Goal: Task Accomplishment & Management: Manage account settings

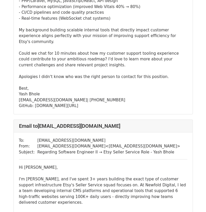
scroll to position [709, 0]
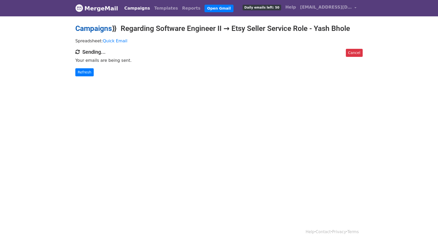
click at [89, 30] on link "Campaigns" at bounding box center [93, 28] width 37 height 9
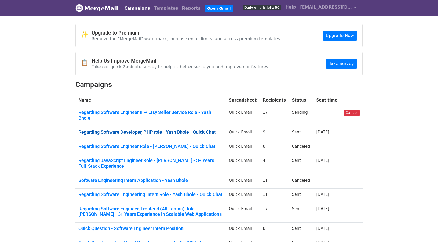
click at [144, 129] on link "Regarding Software Developer, PHP role - Yash Bhole - Quick Chat" at bounding box center [151, 132] width 144 height 6
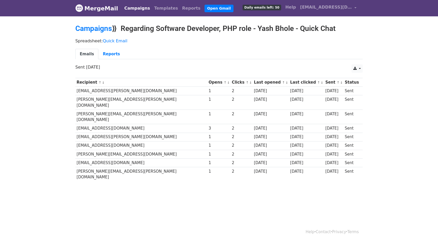
click at [85, 124] on td "[EMAIL_ADDRESS][DOMAIN_NAME]" at bounding box center [141, 128] width 132 height 9
click at [231, 132] on td "2" at bounding box center [242, 136] width 22 height 9
click at [81, 24] on link "Campaigns" at bounding box center [93, 28] width 37 height 9
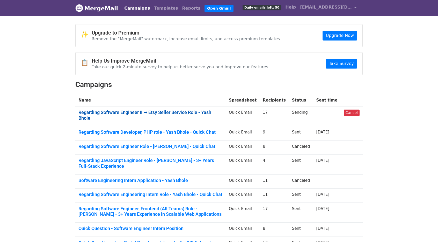
click at [130, 112] on link "Regarding Software Engineer II → Etsy Seller Service Role - Yash Bhole" at bounding box center [151, 114] width 144 height 11
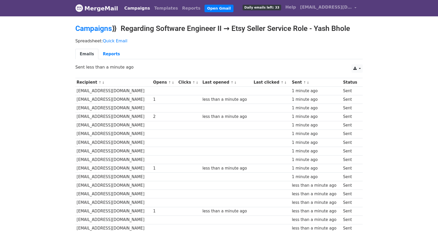
scroll to position [34, 0]
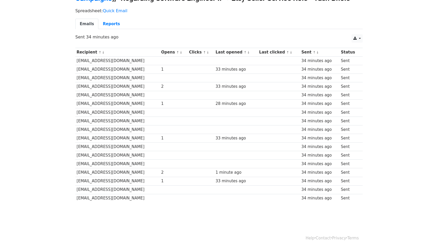
scroll to position [34, 0]
